Goal: Feedback & Contribution: Leave review/rating

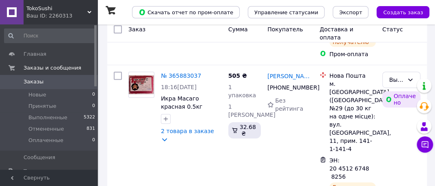
scroll to position [163, 0]
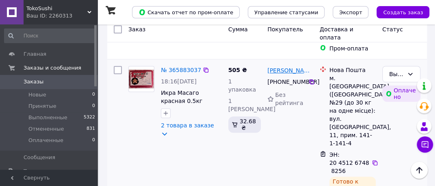
click at [281, 74] on link "[PERSON_NAME]" at bounding box center [290, 70] width 46 height 8
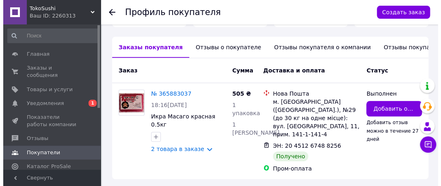
scroll to position [225, 0]
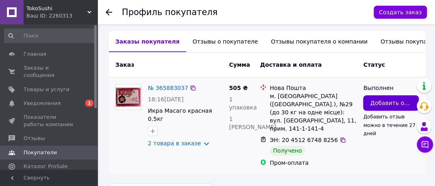
click at [376, 99] on span "Добавить отзыв" at bounding box center [391, 103] width 42 height 8
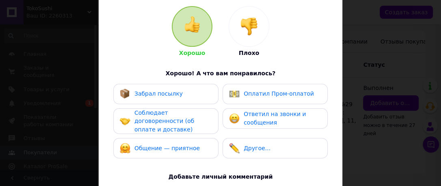
scroll to position [81, 0]
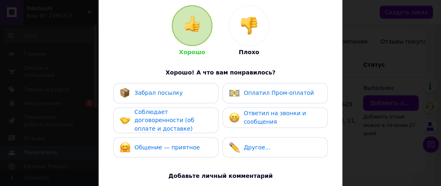
click at [245, 89] on div "Оплатил Пром-оплатой" at bounding box center [279, 93] width 70 height 9
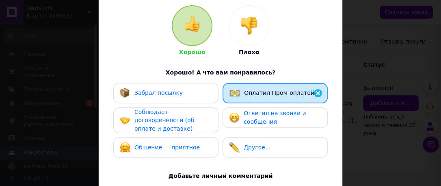
click at [245, 114] on span "Ответил на звонки и сообщения" at bounding box center [275, 117] width 62 height 15
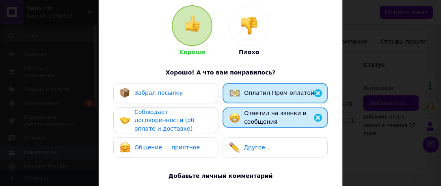
click at [176, 93] on div "Забрал посылку" at bounding box center [166, 93] width 92 height 11
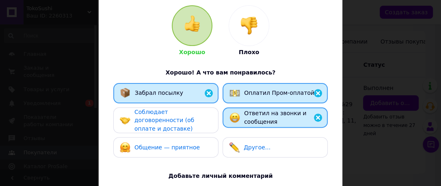
drag, startPoint x: 175, startPoint y: 113, endPoint x: 171, endPoint y: 140, distance: 27.5
click at [175, 116] on div "Соблюдает договоренности (об оплате и доставке)" at bounding box center [172, 120] width 77 height 25
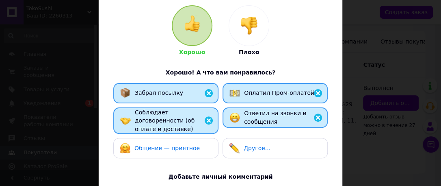
click at [170, 145] on span "Общение — приятное" at bounding box center [166, 148] width 65 height 7
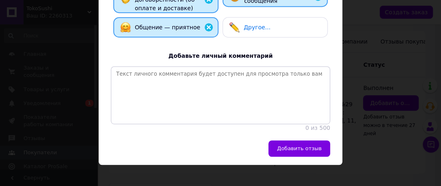
scroll to position [203, 0]
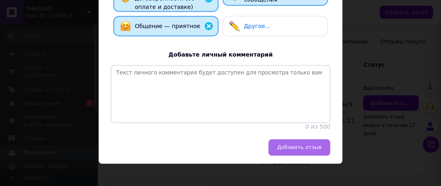
click at [289, 147] on span "Добавить отзыв" at bounding box center [299, 147] width 45 height 6
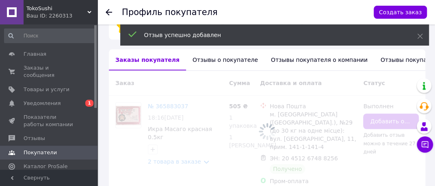
scroll to position [202, 0]
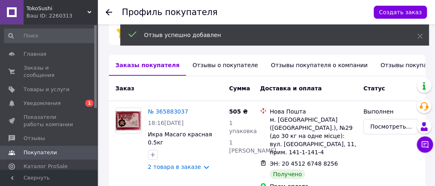
click at [106, 11] on icon at bounding box center [109, 12] width 7 height 7
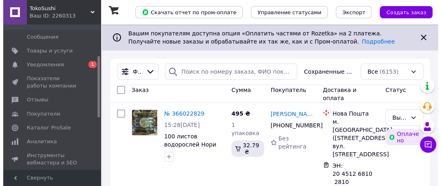
scroll to position [122, 0]
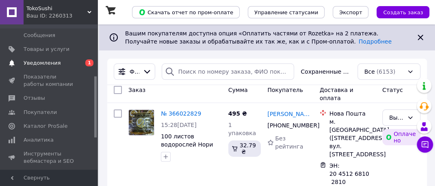
click at [44, 60] on span "Уведомления" at bounding box center [42, 62] width 37 height 7
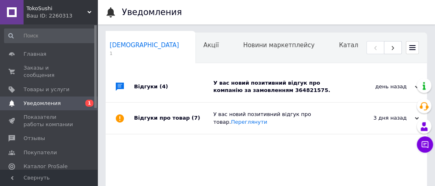
click at [230, 85] on div "У вас новий позитивний відгук про компанію за замовленням 364821575." at bounding box center [275, 86] width 124 height 15
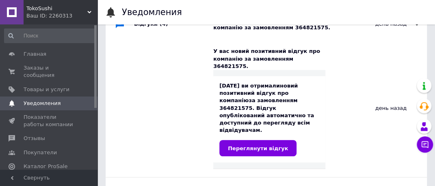
scroll to position [81, 0]
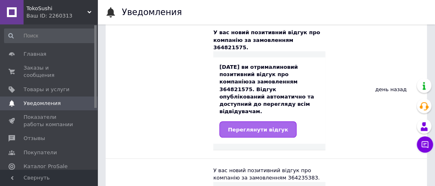
click at [245, 126] on span "Переглянути відгук" at bounding box center [258, 129] width 60 height 6
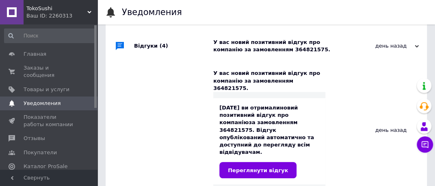
scroll to position [0, 0]
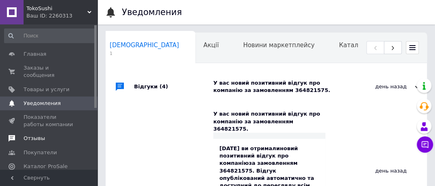
click at [28, 131] on link "Отзывы" at bounding box center [50, 138] width 100 height 14
